Goal: Information Seeking & Learning: Learn about a topic

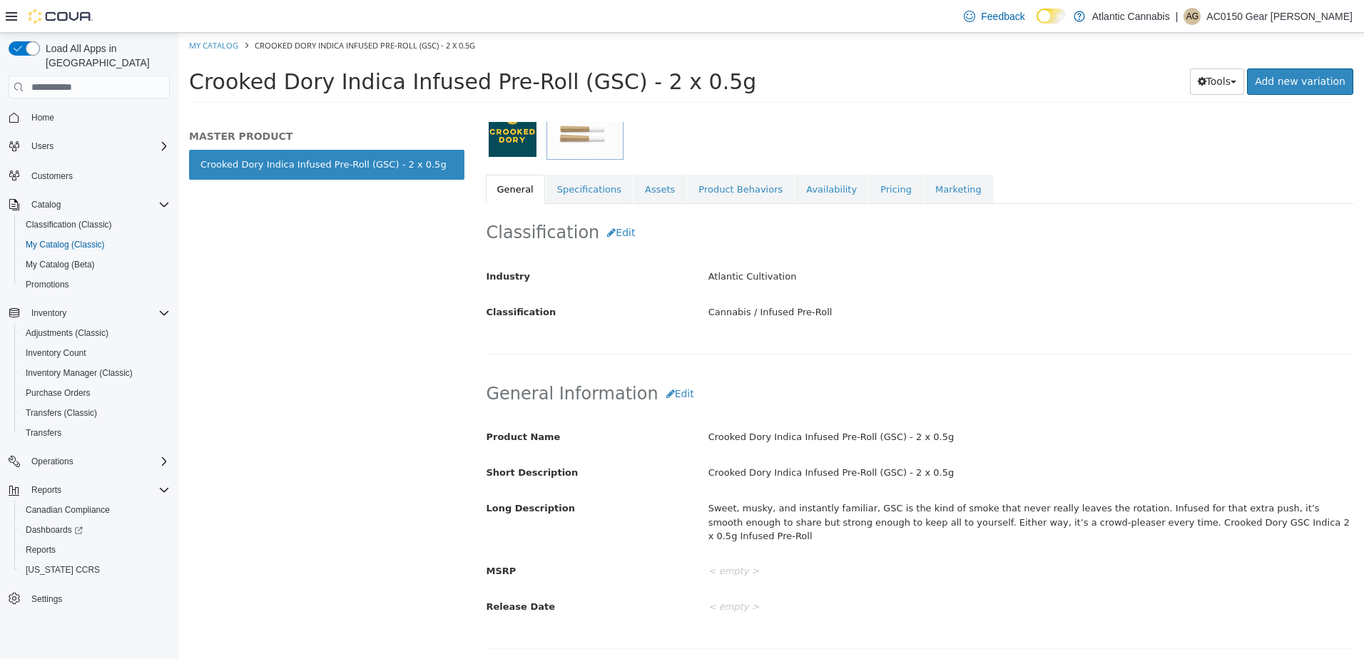
scroll to position [214, 0]
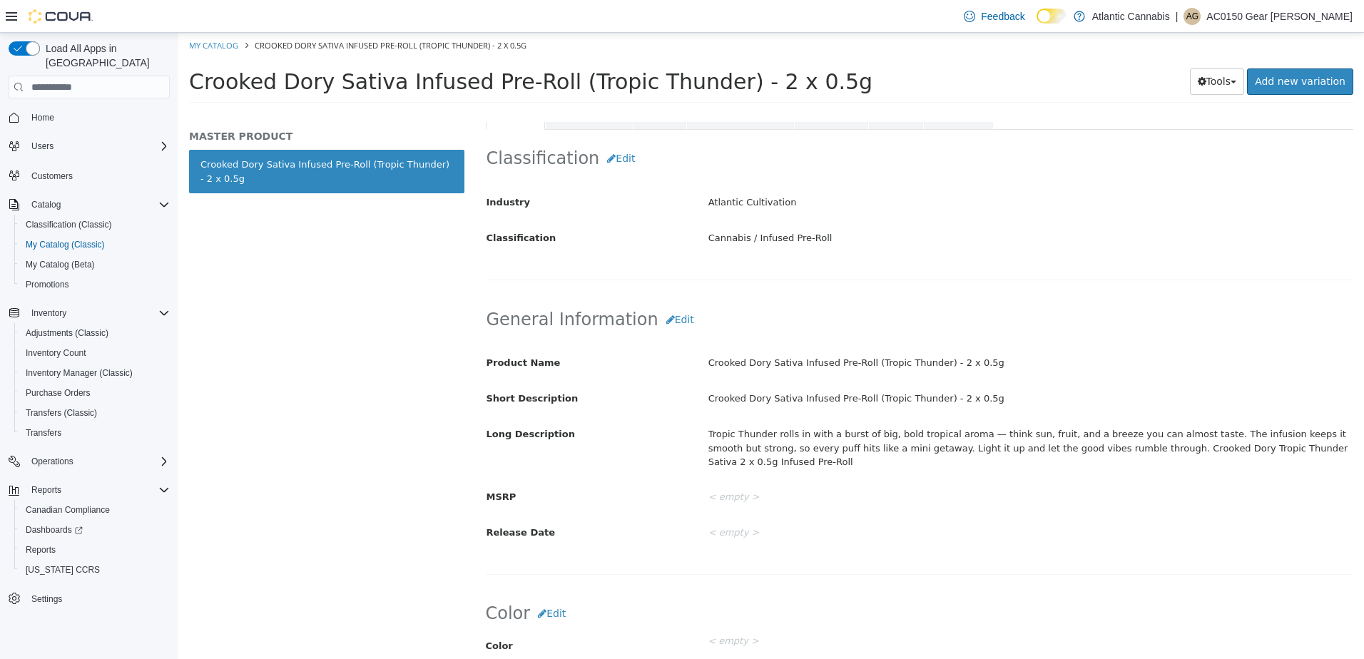
scroll to position [285, 0]
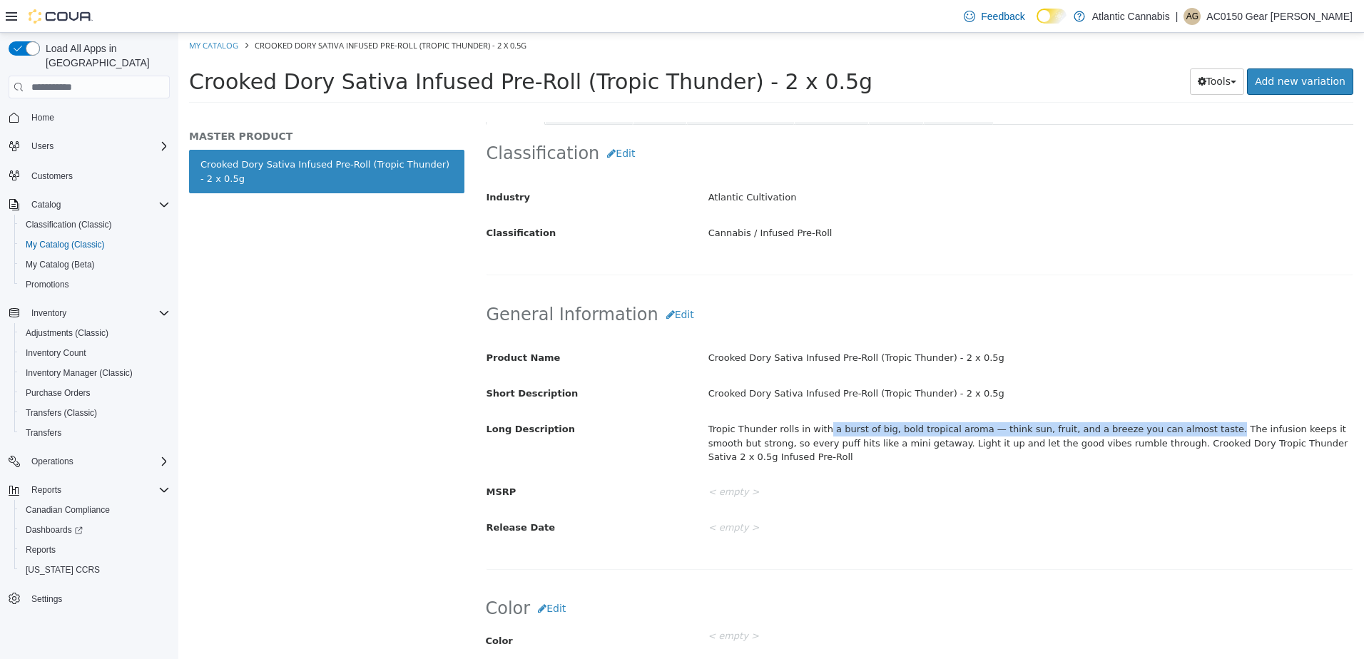
drag, startPoint x: 817, startPoint y: 431, endPoint x: 1178, endPoint y: 434, distance: 361.6
click at [1178, 434] on div "Tropic Thunder rolls in with a burst of big, bold tropical aroma — think sun, f…" at bounding box center [1029, 443] width 665 height 52
copy div "a burst of big, bold tropical aroma — think sun, fruit, and a breeze you can al…"
